Goal: Go to known website: Access a specific website the user already knows

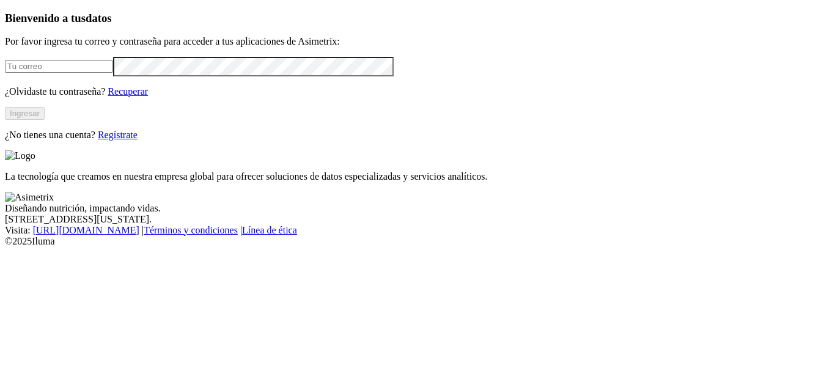
type input "[PERSON_NAME][EMAIL_ADDRESS][DOMAIN_NAME]"
click at [45, 120] on button "Ingresar" at bounding box center [25, 113] width 40 height 13
